Goal: Find specific page/section: Find specific page/section

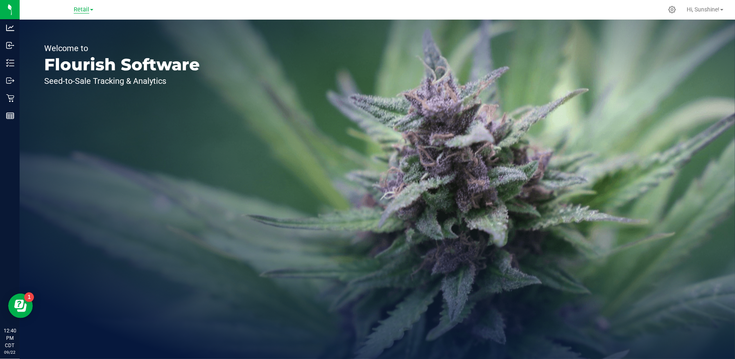
click at [84, 8] on span "Retail" at bounding box center [82, 9] width 16 height 7
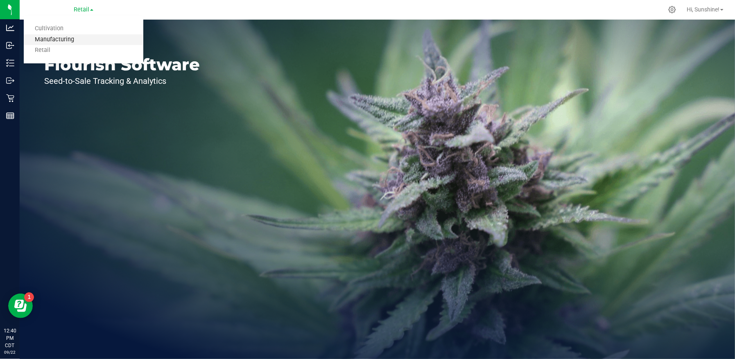
click at [77, 40] on link "Manufacturing" at bounding box center [84, 39] width 120 height 11
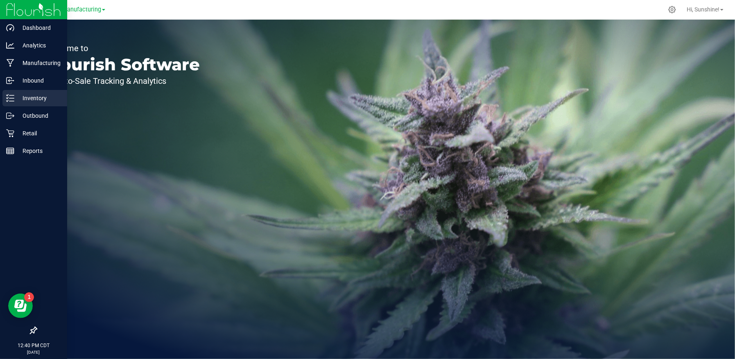
click at [17, 99] on p "Inventory" at bounding box center [38, 98] width 49 height 10
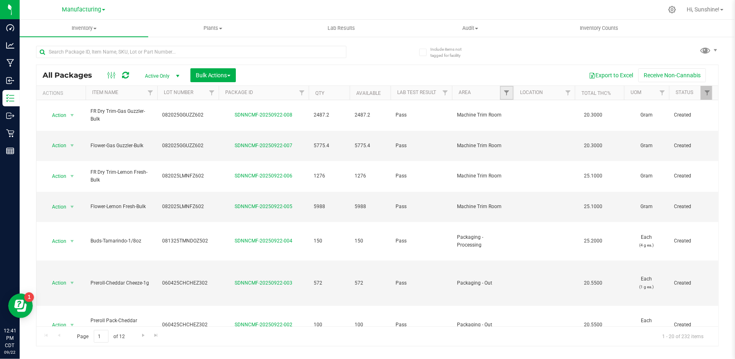
click at [509, 98] on link "Filter" at bounding box center [507, 93] width 14 height 14
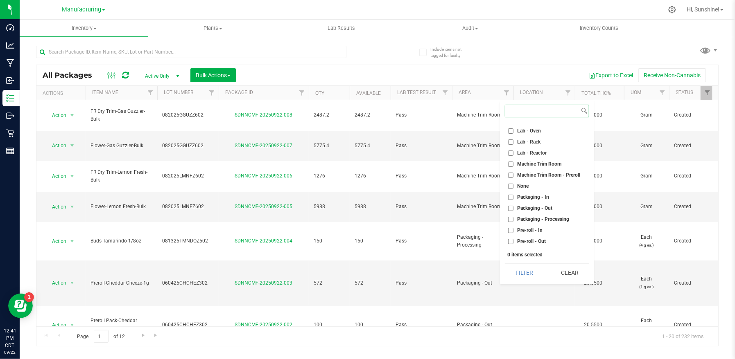
scroll to position [163, 0]
click at [510, 207] on input "Packaging - Out" at bounding box center [510, 207] width 5 height 5
checkbox input "true"
click at [521, 271] on button "Filter" at bounding box center [524, 273] width 39 height 18
